Goal: Task Accomplishment & Management: Manage account settings

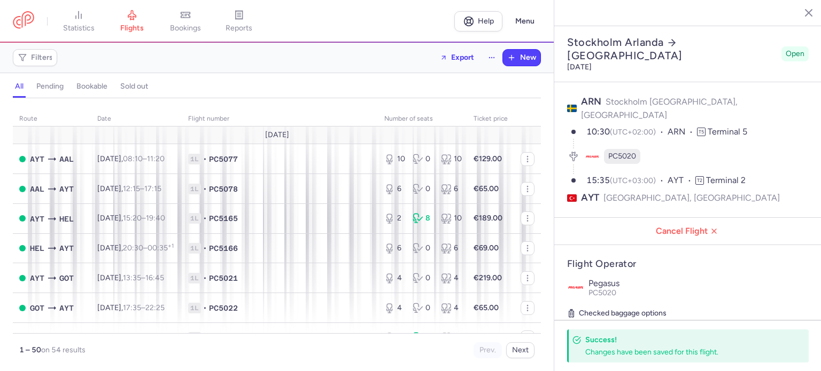
select select "days"
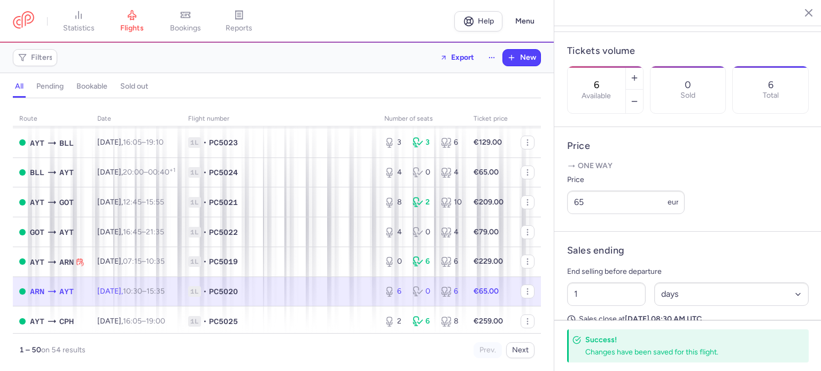
scroll to position [391, 0]
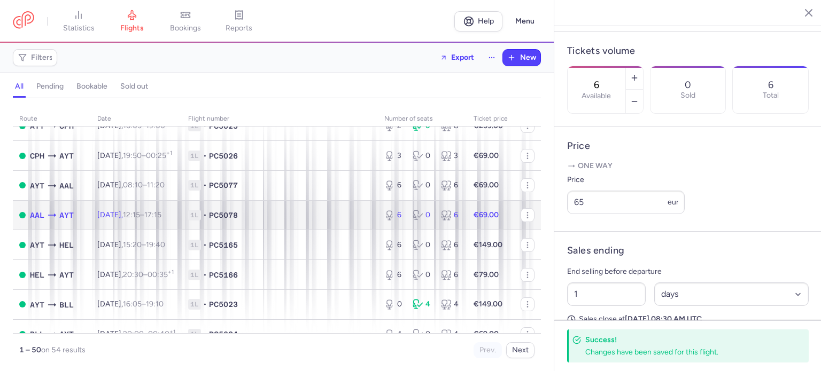
click at [475, 220] on strong "€69.00" at bounding box center [486, 215] width 25 height 9
click at [276, 221] on span "1L • PC5078" at bounding box center [279, 215] width 183 height 11
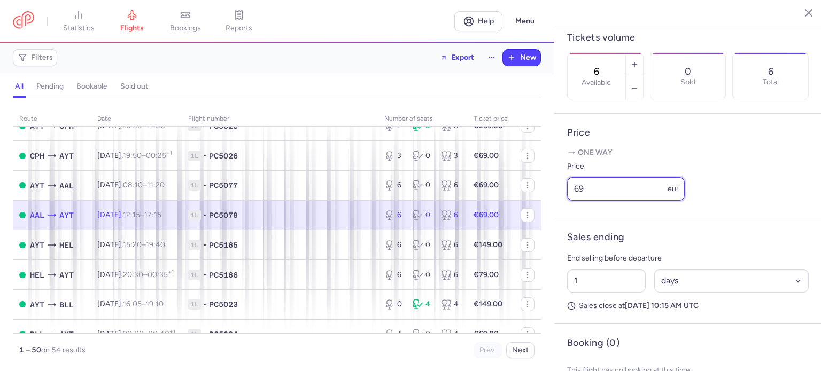
click at [593, 201] on input "69" at bounding box center [626, 189] width 118 height 24
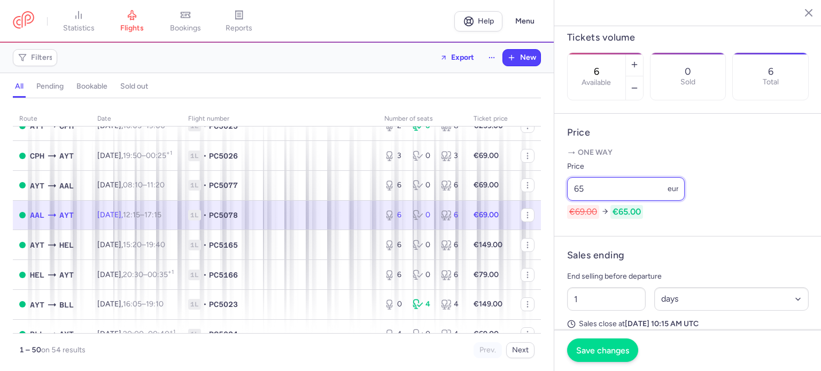
type input "65"
click at [600, 347] on span "Save changes" at bounding box center [602, 351] width 53 height 10
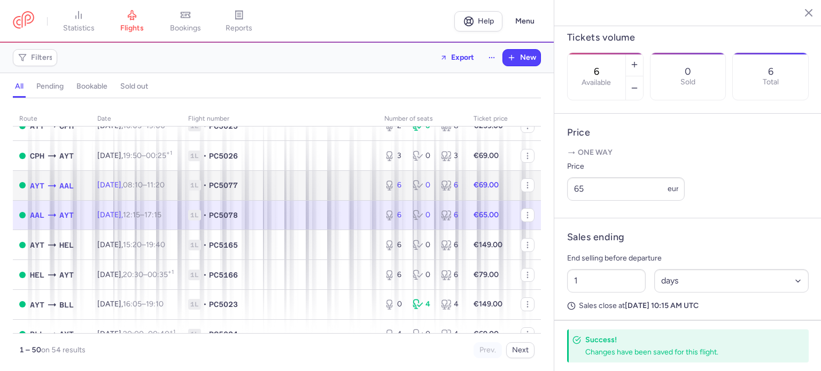
click at [305, 188] on td "1L • PC5077" at bounding box center [280, 186] width 196 height 30
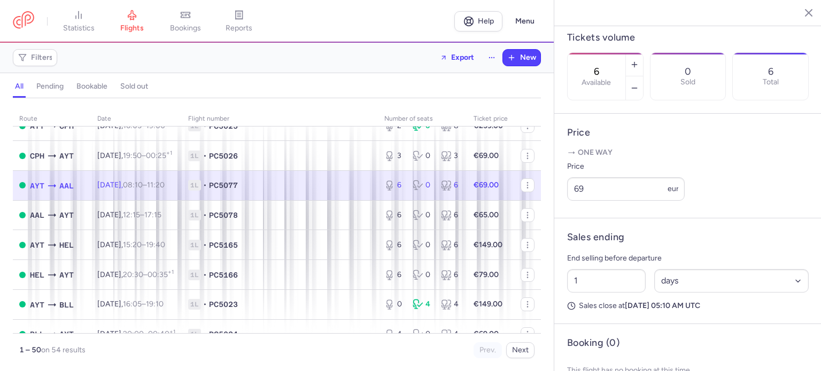
click at [332, 191] on span "1L • PC5077" at bounding box center [279, 185] width 183 height 11
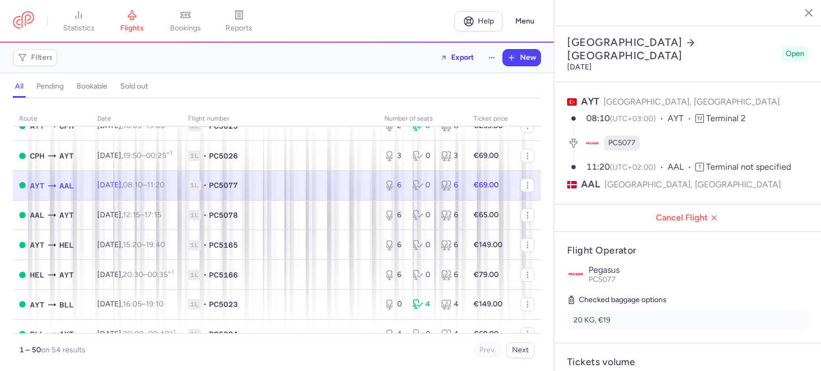
scroll to position [325, 0]
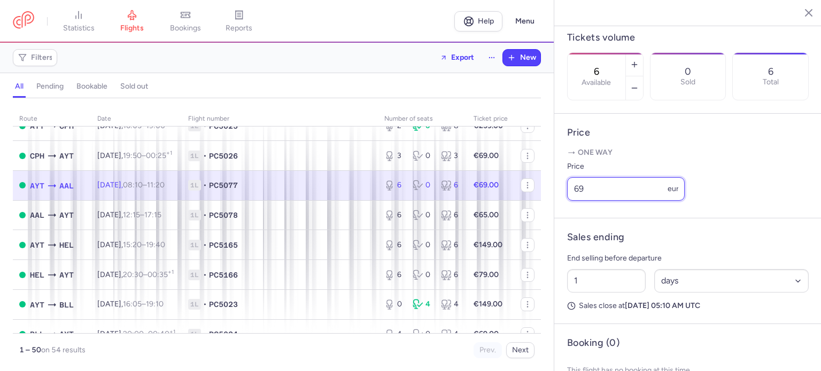
click at [580, 201] on input "69" at bounding box center [626, 189] width 118 height 24
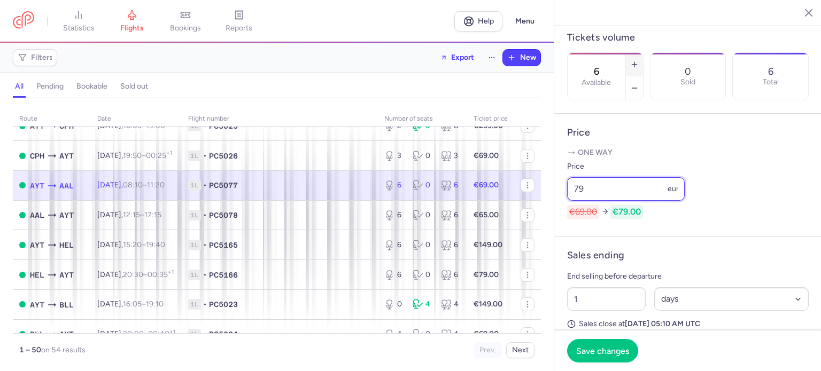
type input "79"
click at [634, 62] on line "button" at bounding box center [634, 64] width 0 height 5
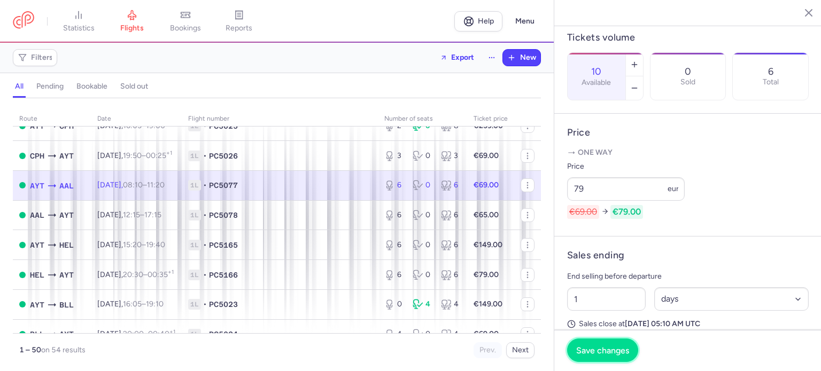
click at [603, 354] on span "Save changes" at bounding box center [602, 351] width 53 height 10
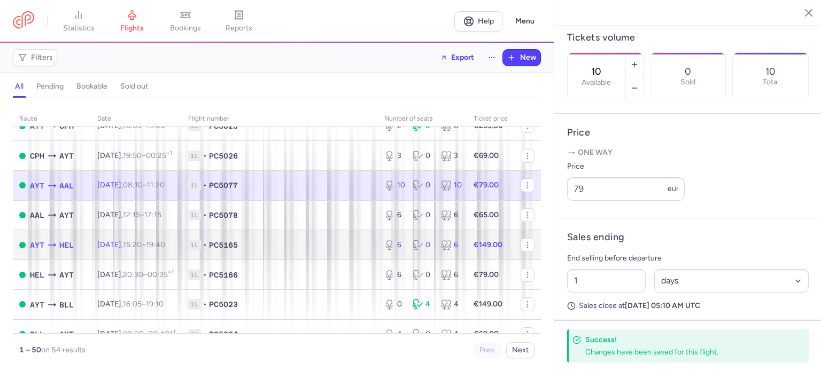
click at [474, 250] on strong "€149.00" at bounding box center [488, 245] width 29 height 9
click at [467, 260] on td "€149.00" at bounding box center [490, 245] width 47 height 30
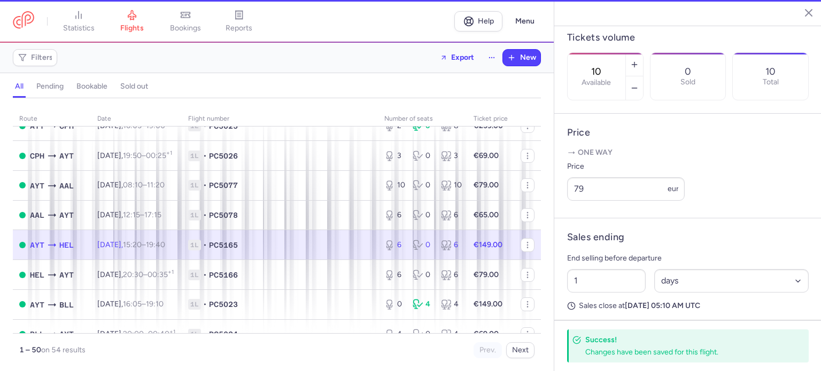
type input "6"
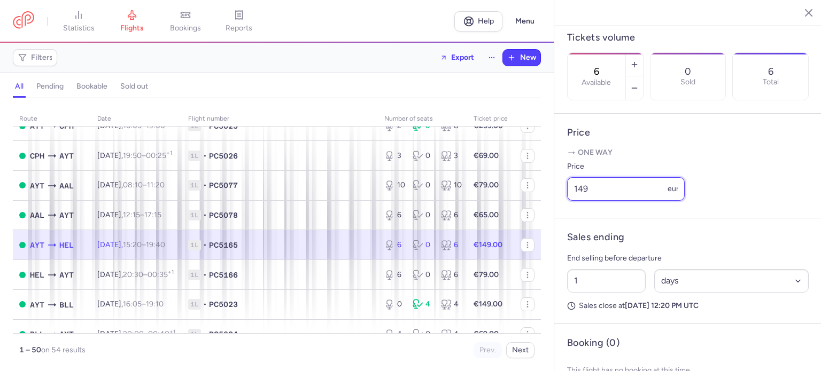
click at [582, 201] on input "149" at bounding box center [626, 189] width 118 height 24
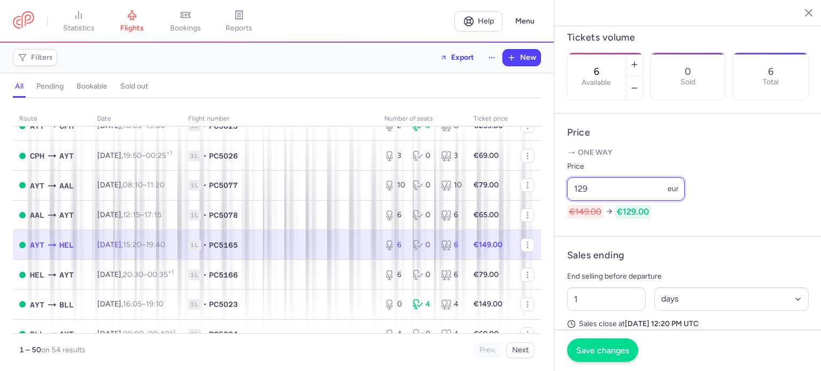
type input "129"
click at [592, 352] on span "Save changes" at bounding box center [602, 351] width 53 height 10
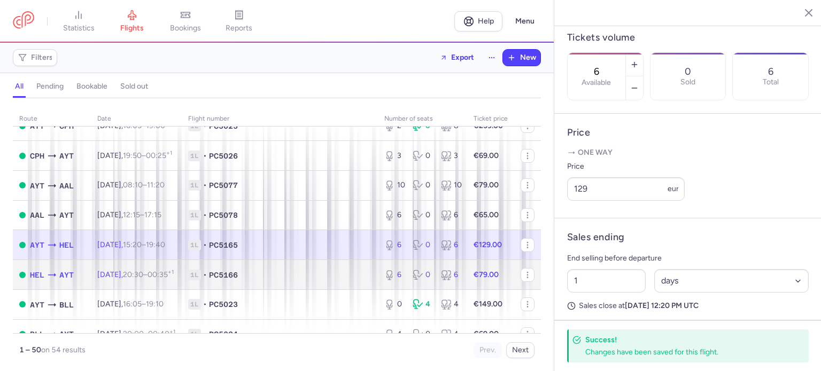
click at [474, 280] on strong "€79.00" at bounding box center [486, 274] width 25 height 9
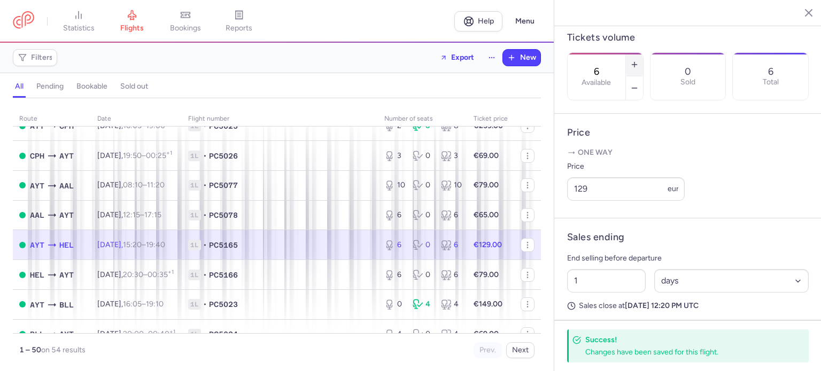
click at [634, 62] on line "button" at bounding box center [634, 64] width 0 height 5
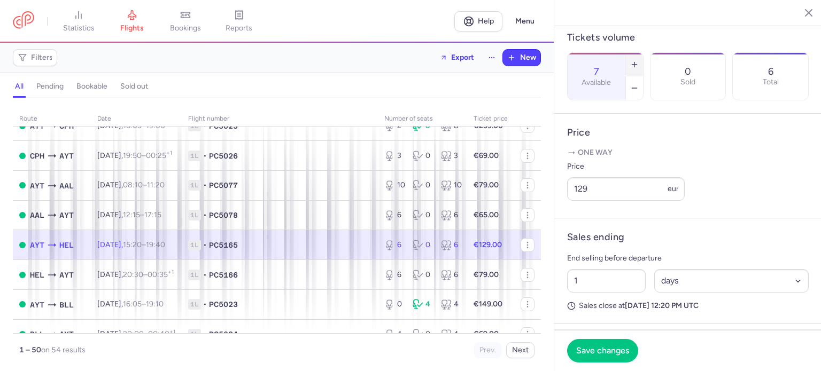
click at [634, 62] on line "button" at bounding box center [634, 64] width 0 height 5
click at [597, 347] on span "Save changes" at bounding box center [602, 351] width 53 height 10
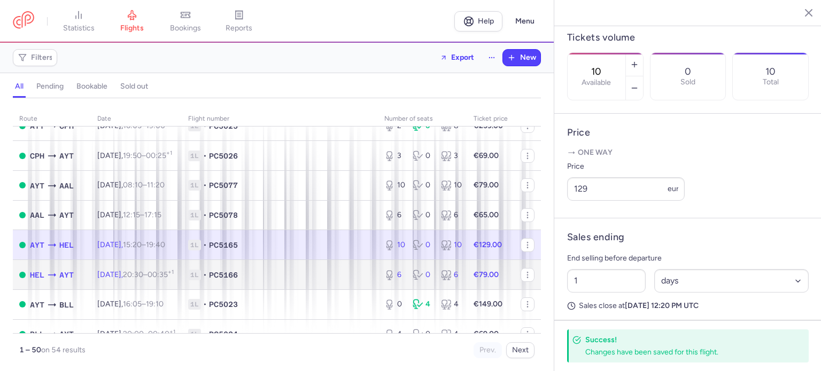
click at [485, 280] on strong "€79.00" at bounding box center [486, 274] width 25 height 9
click at [469, 290] on td "€79.00" at bounding box center [490, 275] width 47 height 30
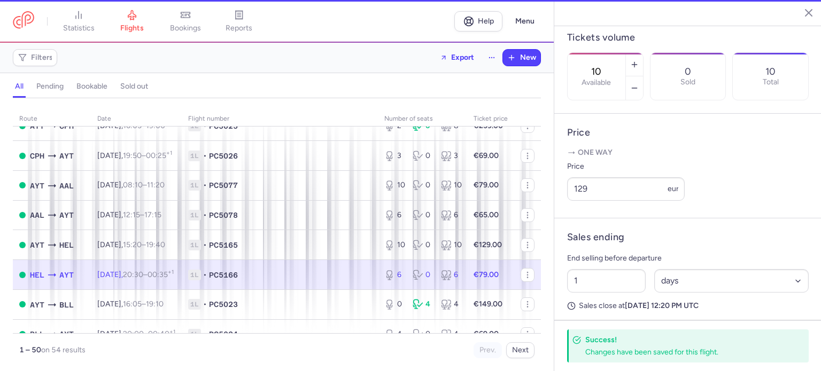
type input "6"
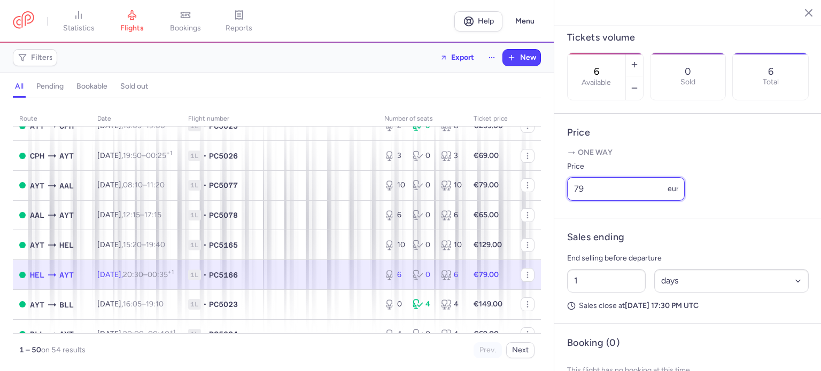
click at [579, 201] on input "79" at bounding box center [626, 189] width 118 height 24
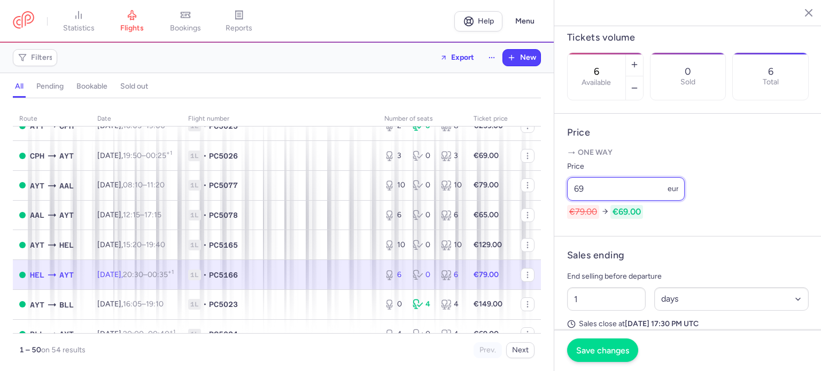
type input "69"
click at [596, 349] on span "Save changes" at bounding box center [602, 351] width 53 height 10
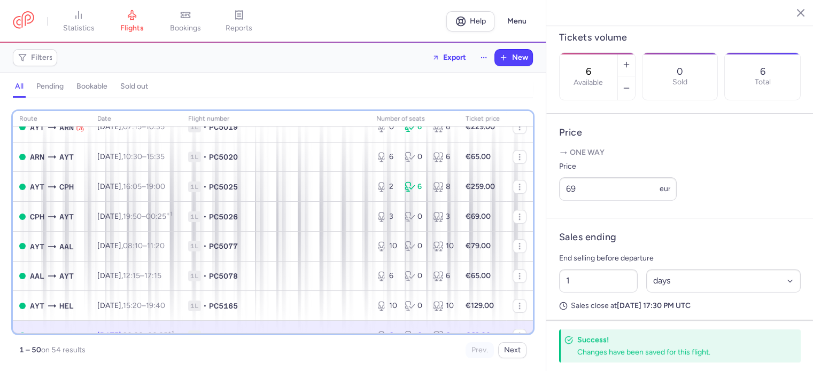
scroll to position [327, 0]
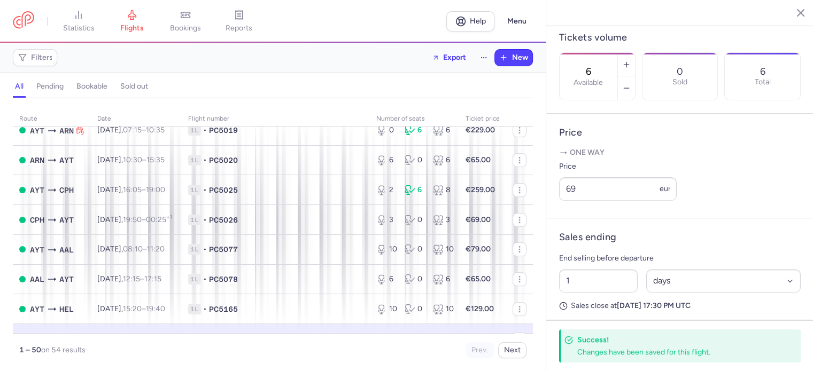
click at [536, 113] on div "route date Flight number number of seats Ticket price August 25 AYT AAL Tue, 12…" at bounding box center [273, 238] width 546 height 267
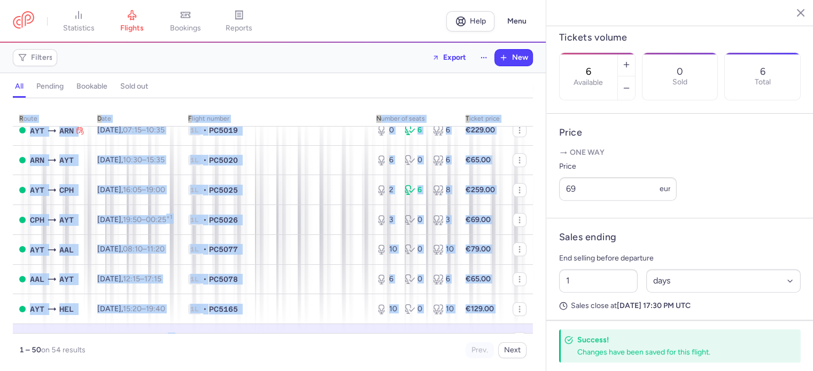
click at [536, 113] on div "route date Flight number number of seats Ticket price August 25 AYT AAL Tue, 12…" at bounding box center [273, 238] width 546 height 267
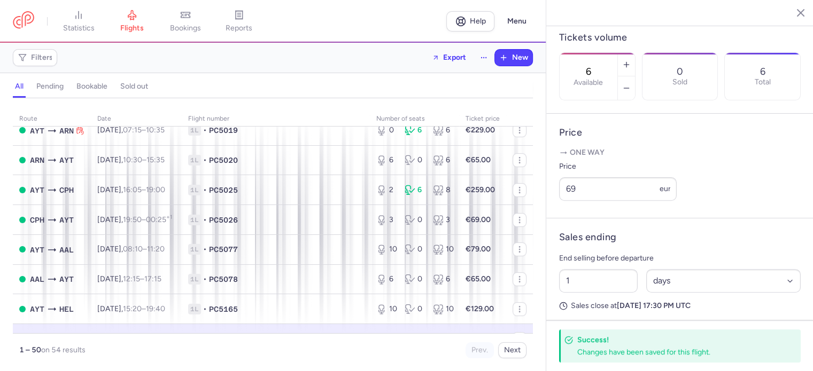
click at [717, 158] on p "One way" at bounding box center [680, 153] width 242 height 11
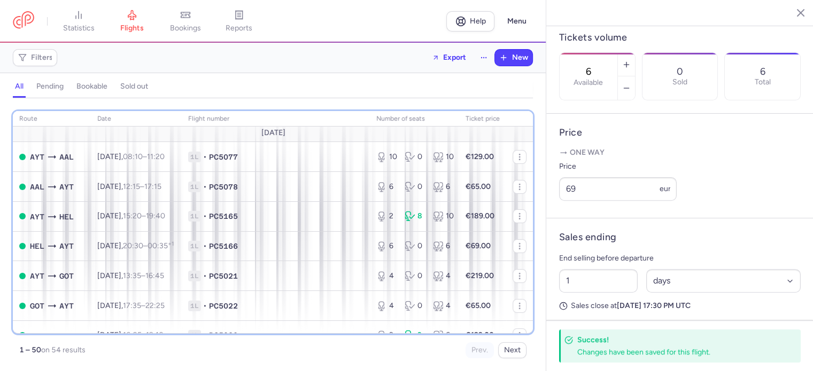
scroll to position [0, 0]
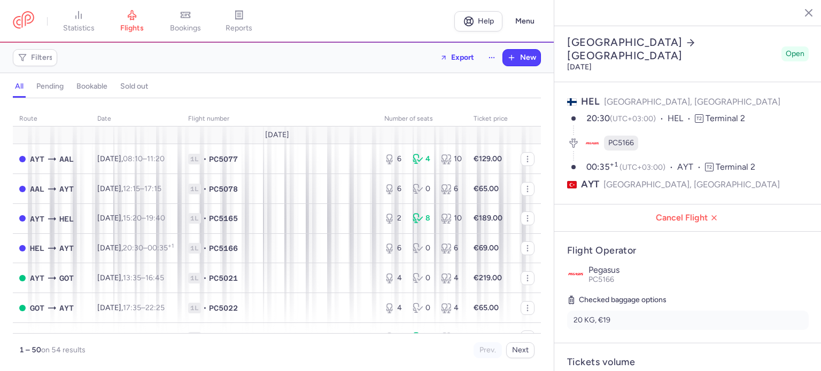
select select "days"
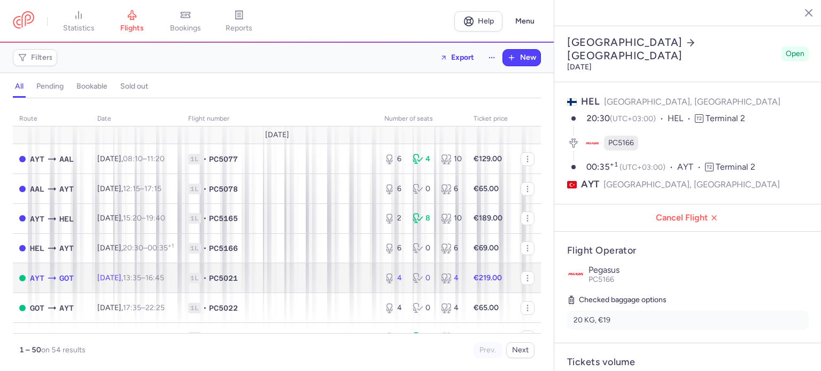
click at [459, 279] on td "4 0 4" at bounding box center [422, 279] width 89 height 30
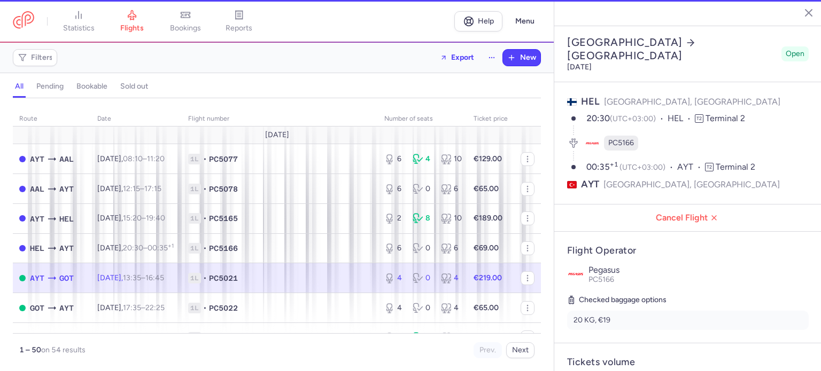
type input "4"
type input "18"
select select "hours"
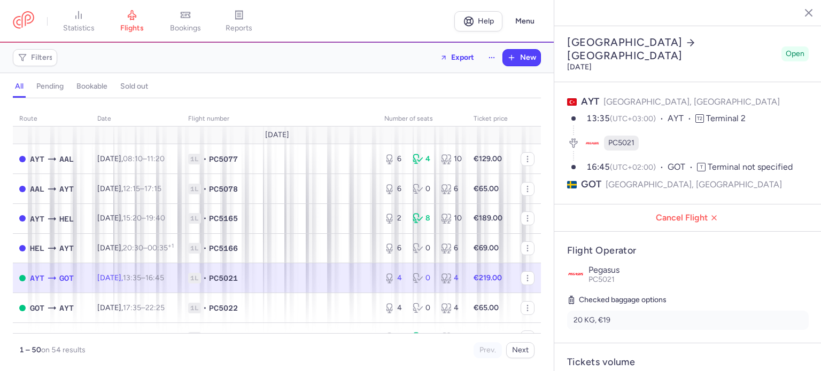
scroll to position [325, 0]
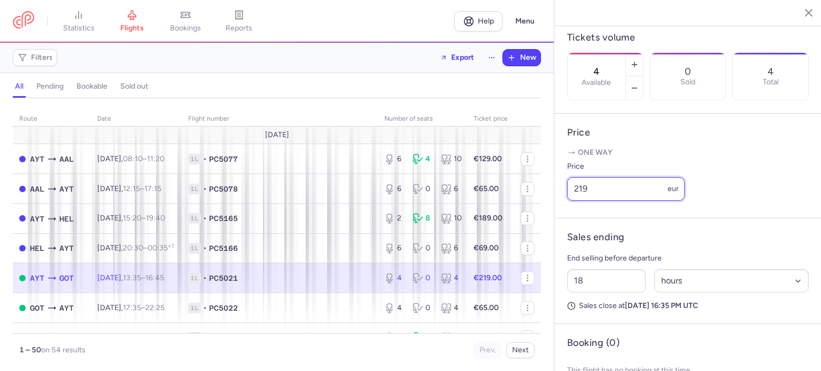
click at [581, 201] on input "219" at bounding box center [626, 189] width 118 height 24
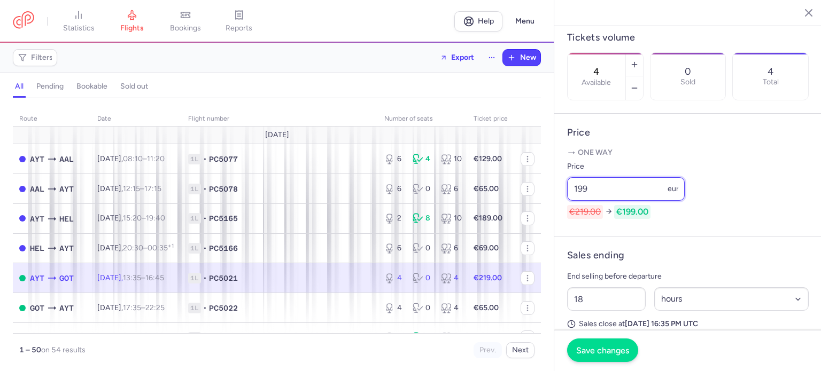
type input "199"
click at [591, 354] on span "Save changes" at bounding box center [602, 351] width 53 height 10
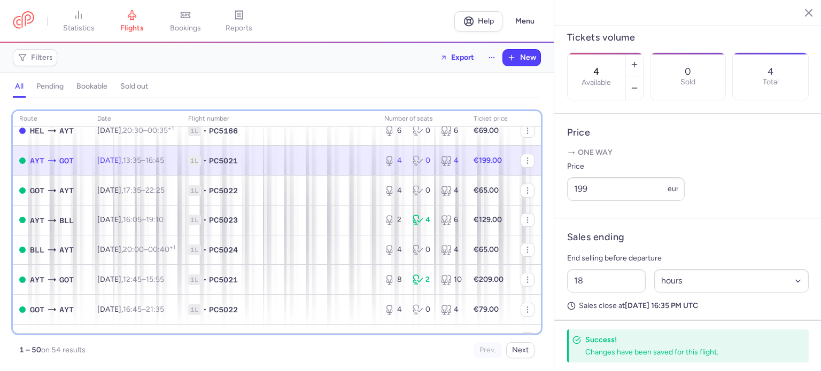
scroll to position [128, 0]
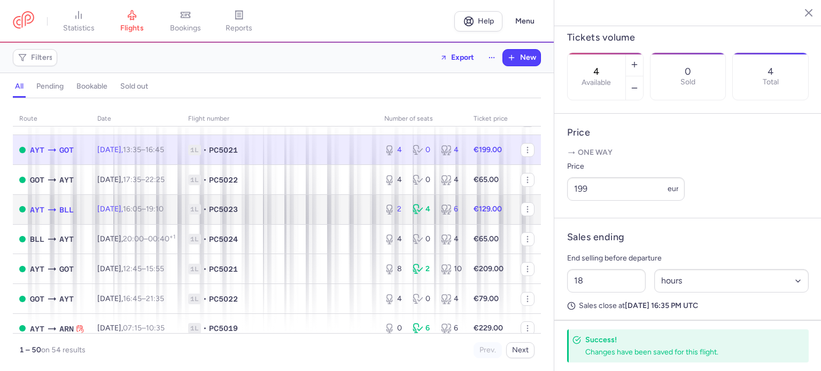
click at [483, 211] on strong "€129.00" at bounding box center [488, 209] width 28 height 9
click at [467, 221] on td "€129.00" at bounding box center [490, 210] width 47 height 30
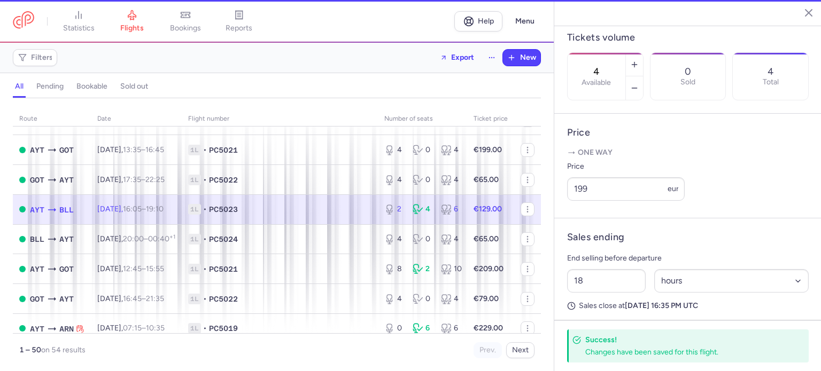
type input "2"
type input "21"
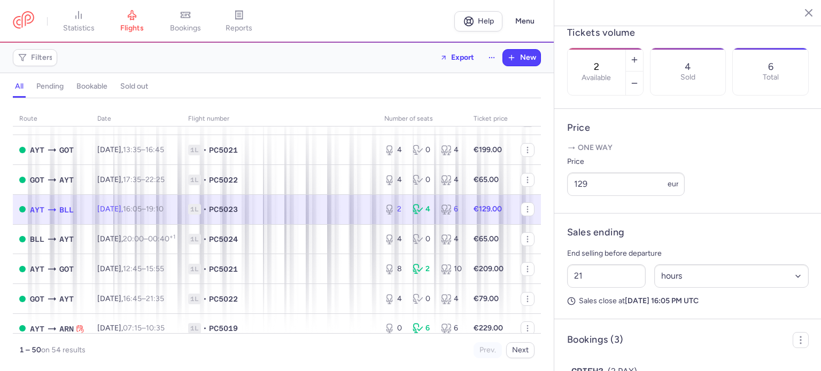
scroll to position [334, 0]
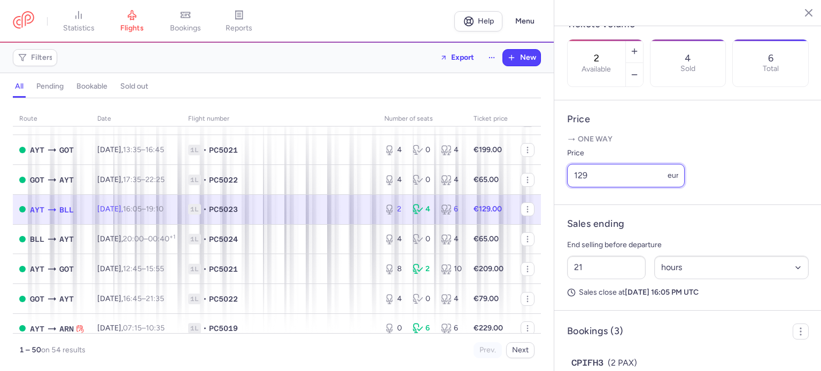
click at [588, 188] on input "129" at bounding box center [626, 176] width 118 height 24
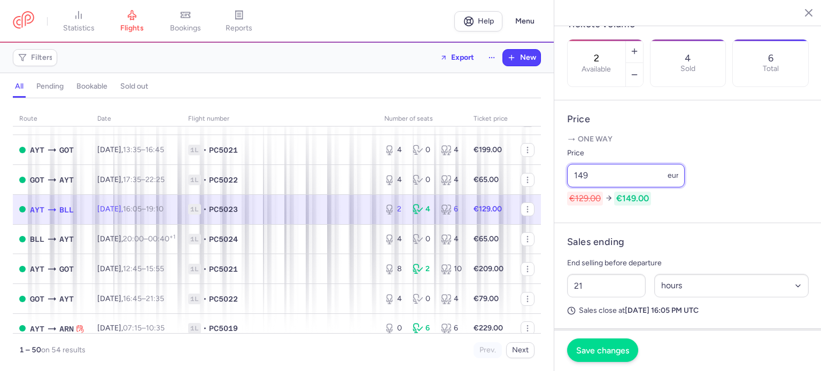
type input "149"
click at [606, 351] on span "Save changes" at bounding box center [602, 351] width 53 height 10
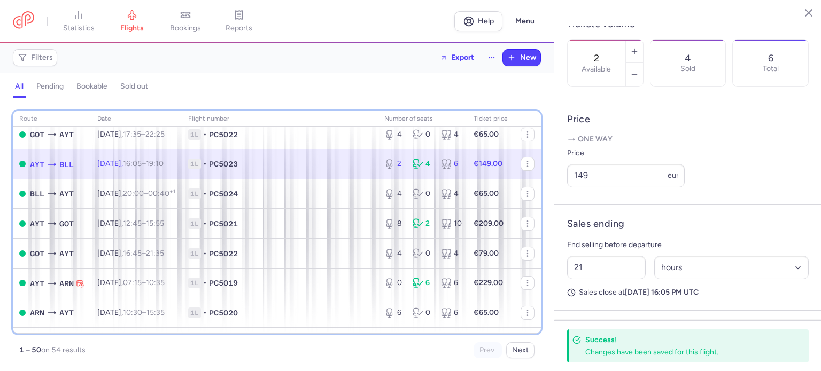
scroll to position [192, 0]
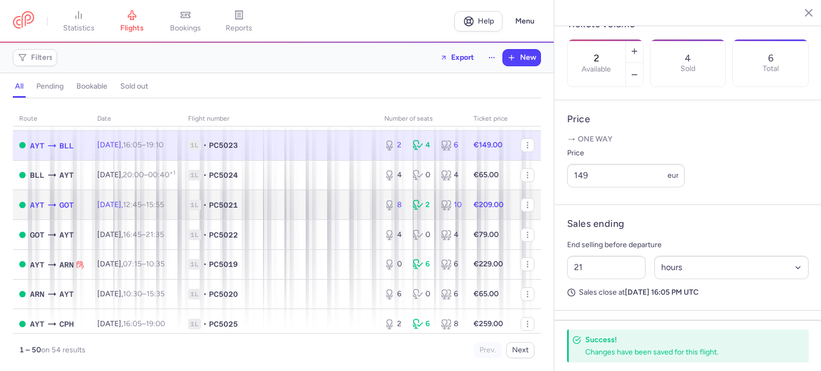
click at [480, 210] on strong "€209.00" at bounding box center [489, 204] width 30 height 9
click at [479, 210] on strong "€209.00" at bounding box center [489, 204] width 30 height 9
click at [475, 210] on strong "€209.00" at bounding box center [489, 204] width 30 height 9
click at [314, 207] on span "1L • PC5021" at bounding box center [279, 205] width 183 height 11
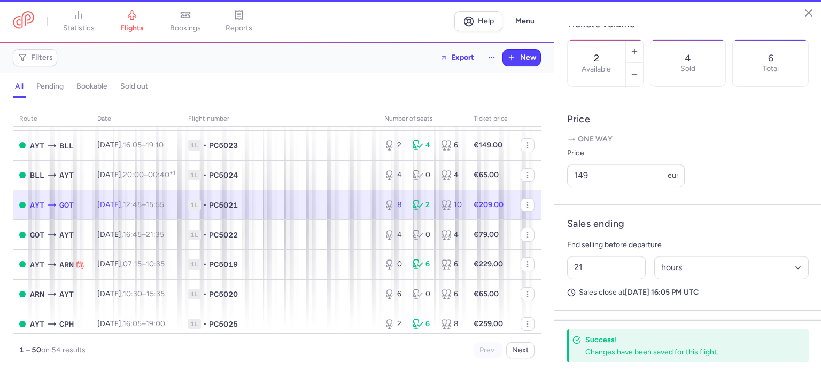
type input "8"
type input "17"
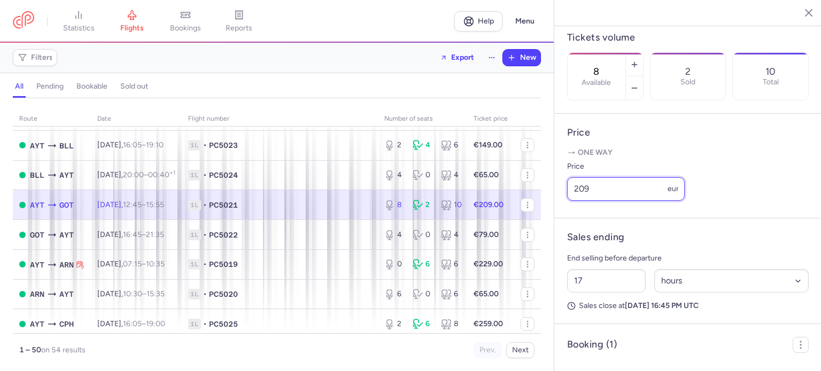
click at [582, 201] on input "209" at bounding box center [626, 189] width 118 height 24
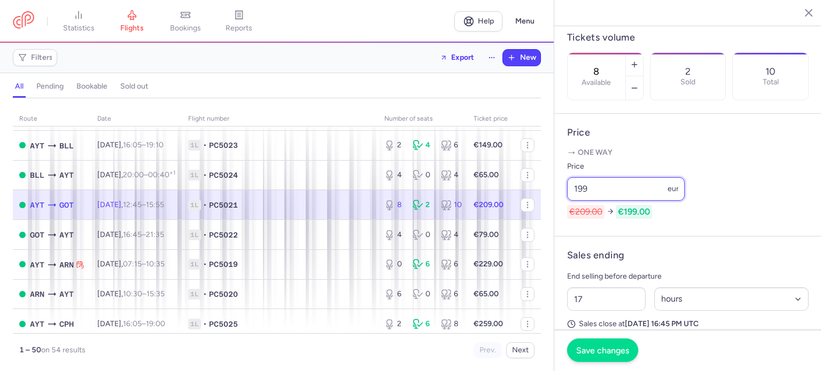
type input "199"
click at [601, 357] on button "Save changes" at bounding box center [602, 351] width 71 height 24
